Goal: Task Accomplishment & Management: Manage account settings

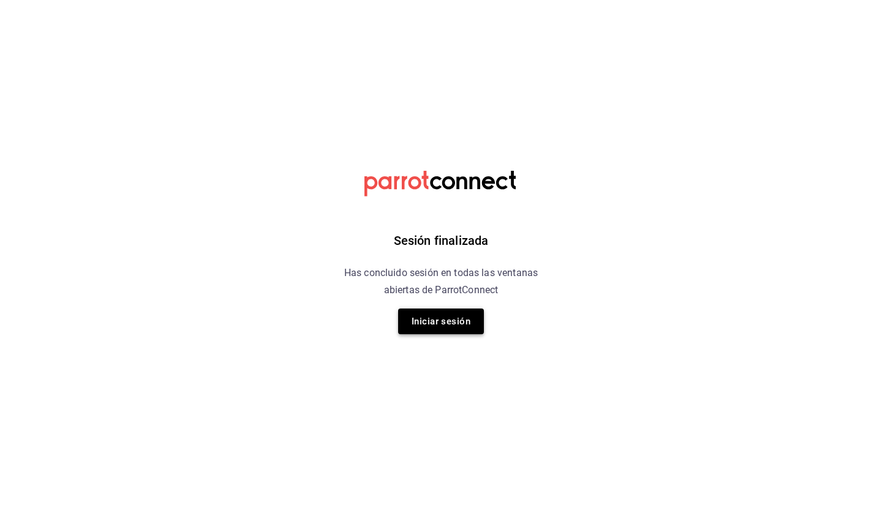
click at [455, 322] on button "Iniciar sesión" at bounding box center [441, 322] width 86 height 26
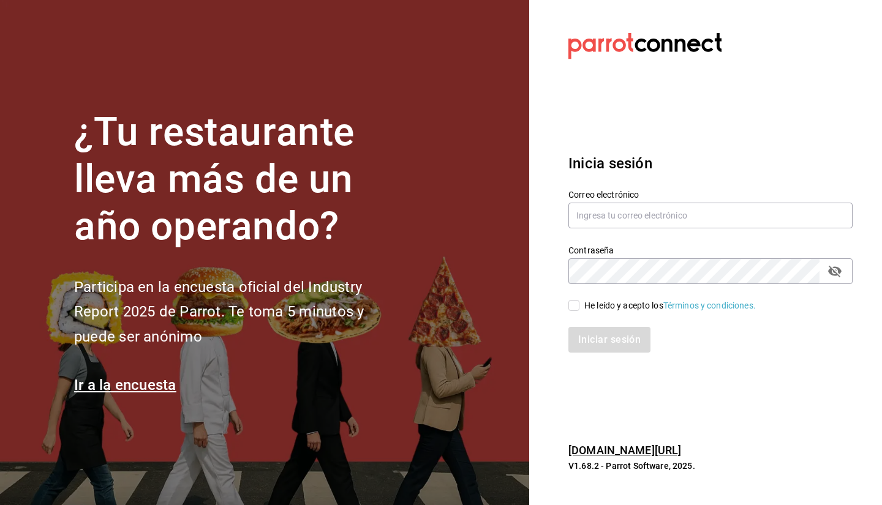
click at [455, 322] on section "¿Tu restaurante lleva más de un año operando? Participa en la encuesta oficial …" at bounding box center [264, 252] width 529 height 505
click at [641, 227] on input "text" at bounding box center [711, 216] width 284 height 26
type input "enriquehl_01@hotmail.com"
click at [574, 317] on div "Iniciar sesión" at bounding box center [703, 332] width 299 height 40
click at [574, 309] on input "He leído y acepto los Términos y condiciones." at bounding box center [574, 305] width 11 height 11
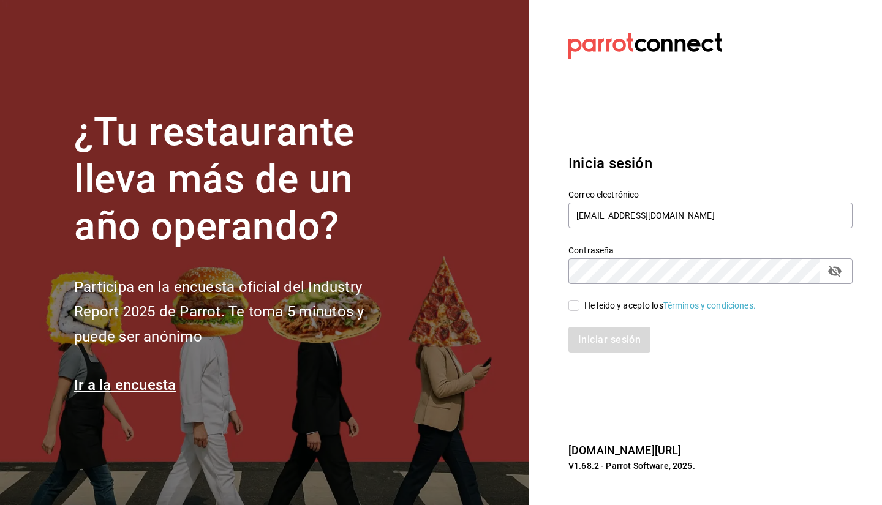
checkbox input "true"
click at [591, 334] on button "Iniciar sesión" at bounding box center [610, 340] width 83 height 26
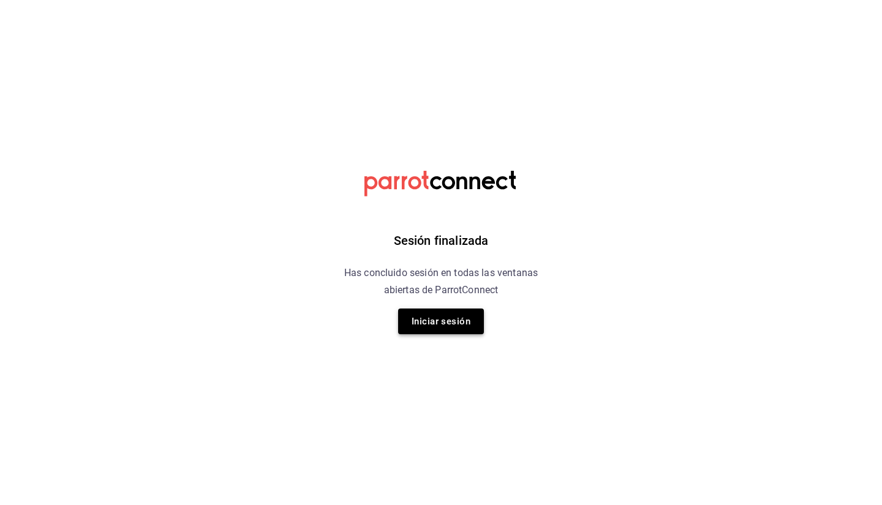
click at [451, 327] on button "Iniciar sesión" at bounding box center [441, 322] width 86 height 26
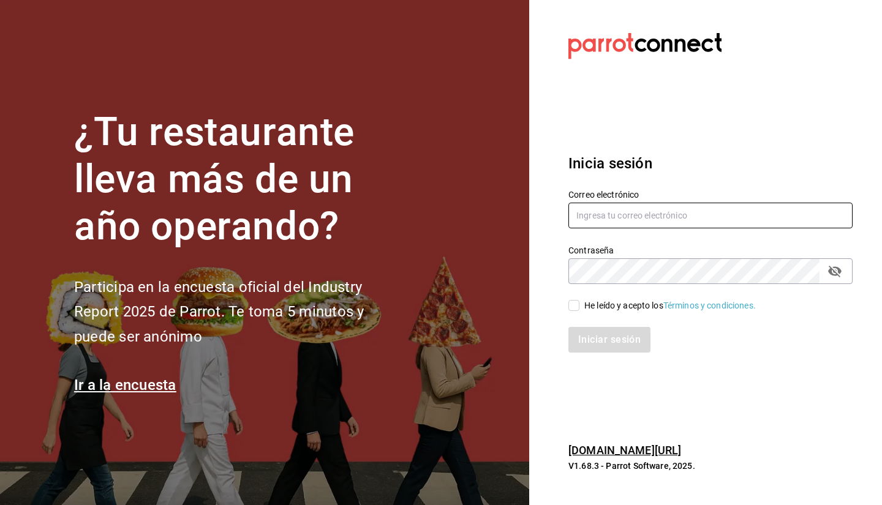
click at [626, 225] on input "text" at bounding box center [711, 216] width 284 height 26
type input "enriquehl_01@hotmail.com"
click at [571, 306] on input "He leído y acepto los Términos y condiciones." at bounding box center [574, 305] width 11 height 11
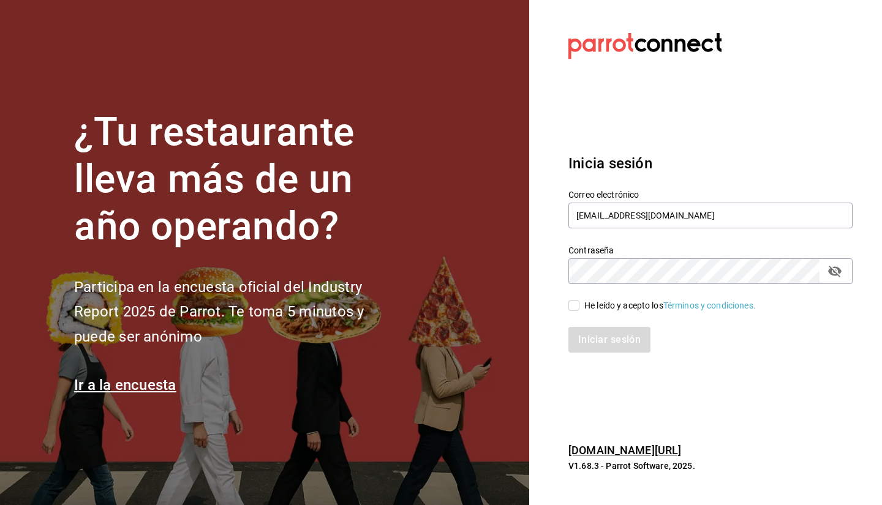
checkbox input "true"
click at [595, 339] on button "Iniciar sesión" at bounding box center [610, 340] width 83 height 26
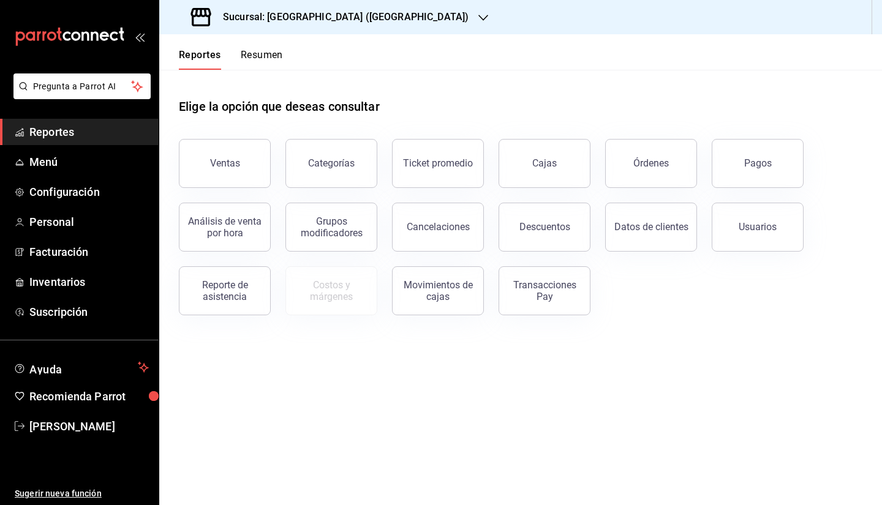
click at [478, 16] on icon "button" at bounding box center [483, 18] width 10 height 10
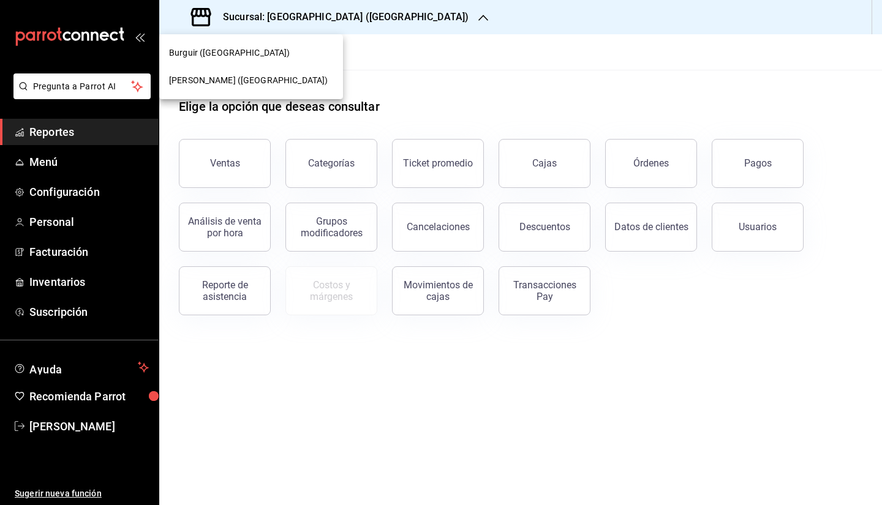
click at [220, 85] on span "Conchita (NL)" at bounding box center [248, 80] width 159 height 13
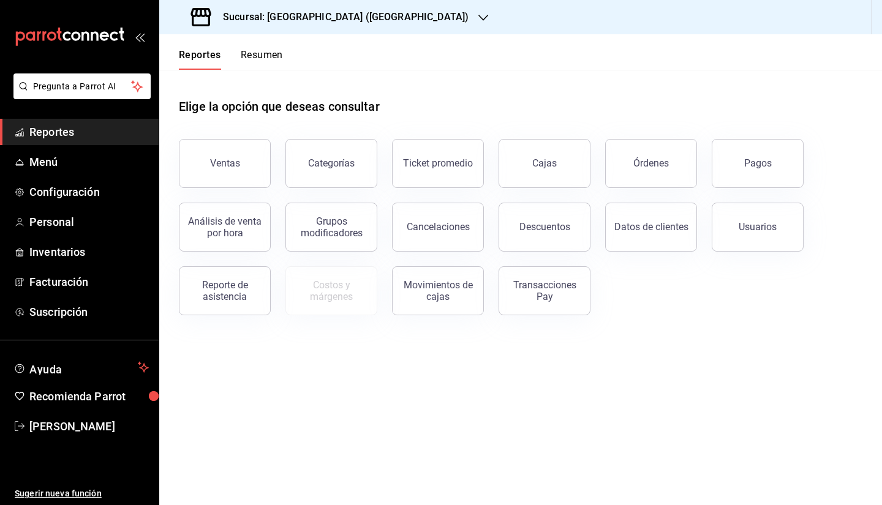
click at [241, 57] on button "Resumen" at bounding box center [262, 59] width 42 height 21
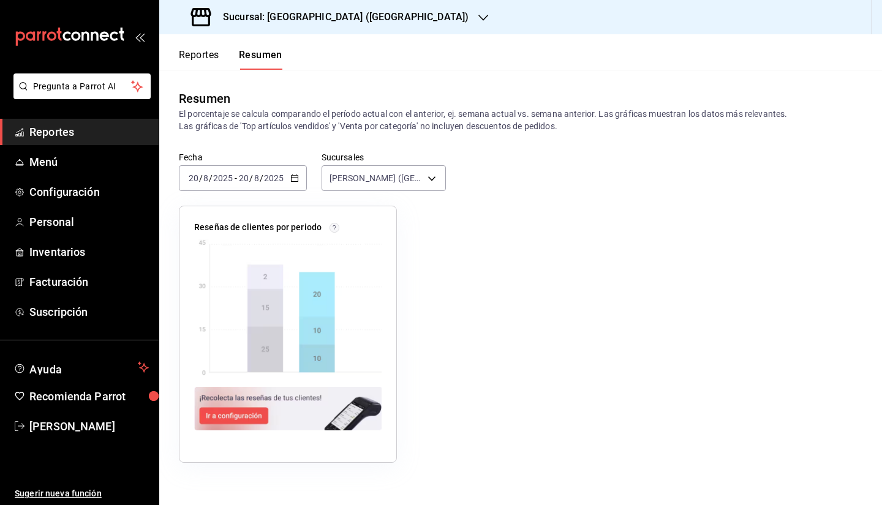
click at [192, 61] on button "Reportes" at bounding box center [199, 59] width 40 height 21
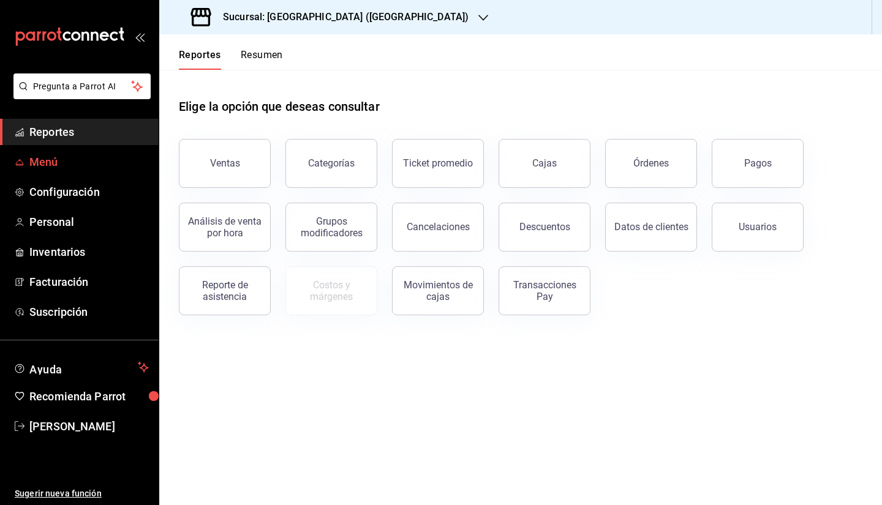
click at [74, 165] on span "Menú" at bounding box center [88, 162] width 119 height 17
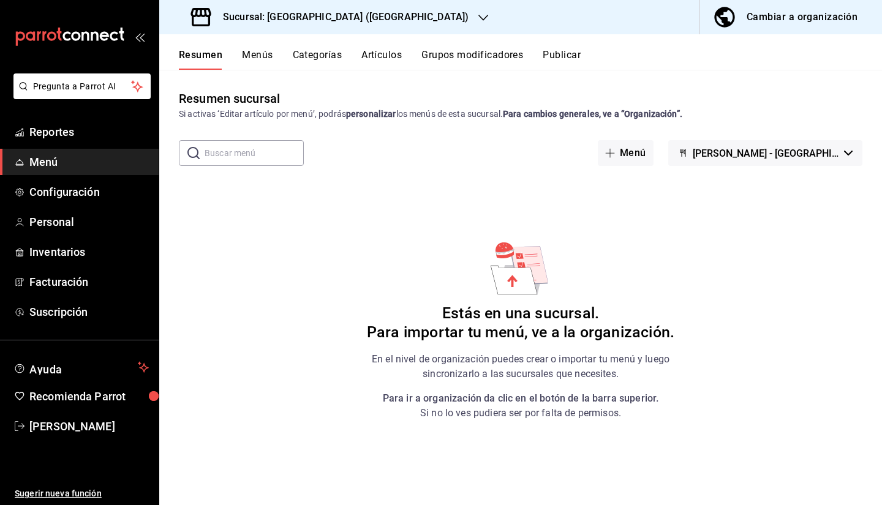
click at [478, 15] on icon "button" at bounding box center [483, 18] width 10 height 6
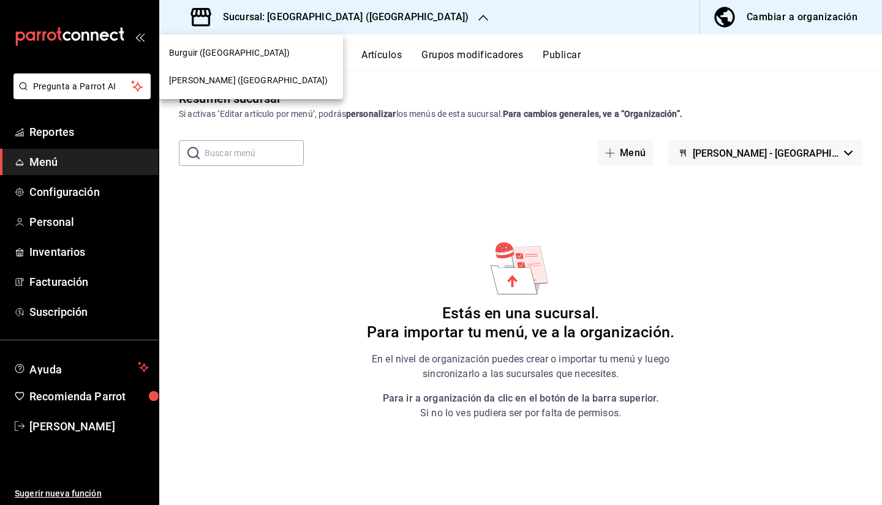
click at [448, 26] on div at bounding box center [441, 252] width 882 height 505
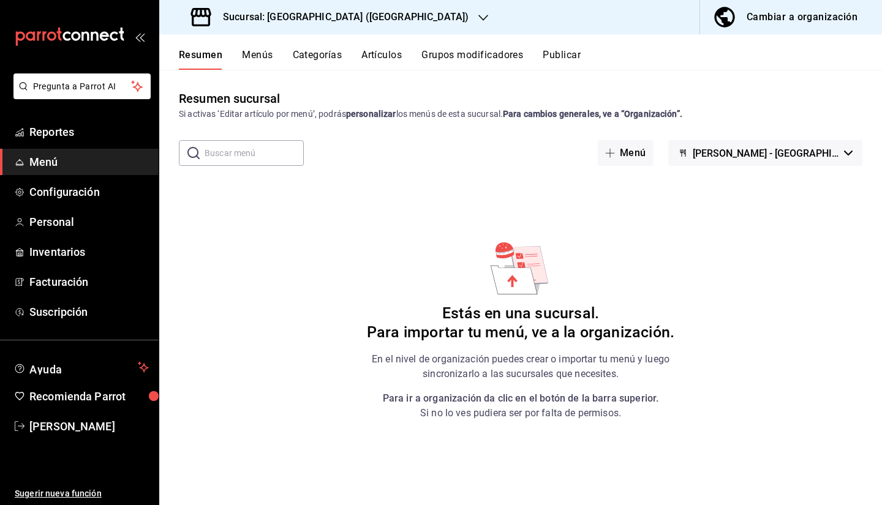
click at [788, 15] on div "Cambiar a organización" at bounding box center [802, 17] width 111 height 17
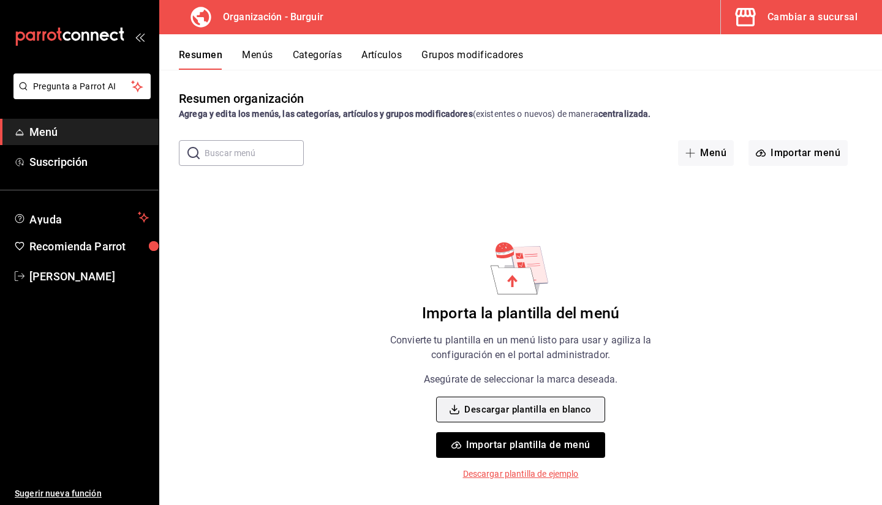
click at [540, 411] on button "Descargar plantilla en blanco" at bounding box center [520, 410] width 168 height 26
